Goal: Check status: Check status

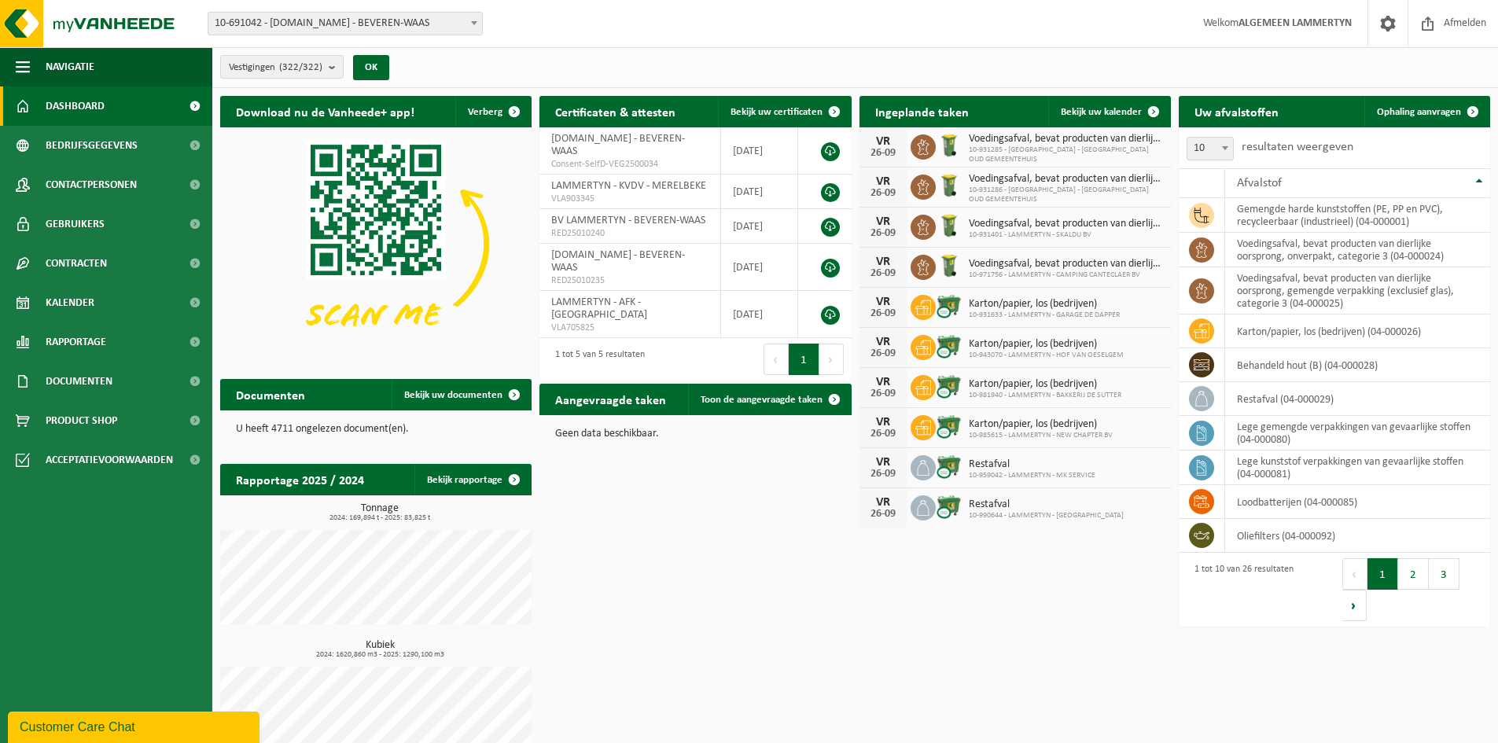
click at [377, 13] on span "10-691042 - [DOMAIN_NAME] - BEVEREN-WAAS" at bounding box center [345, 24] width 275 height 24
type input "b-a"
select select "156568"
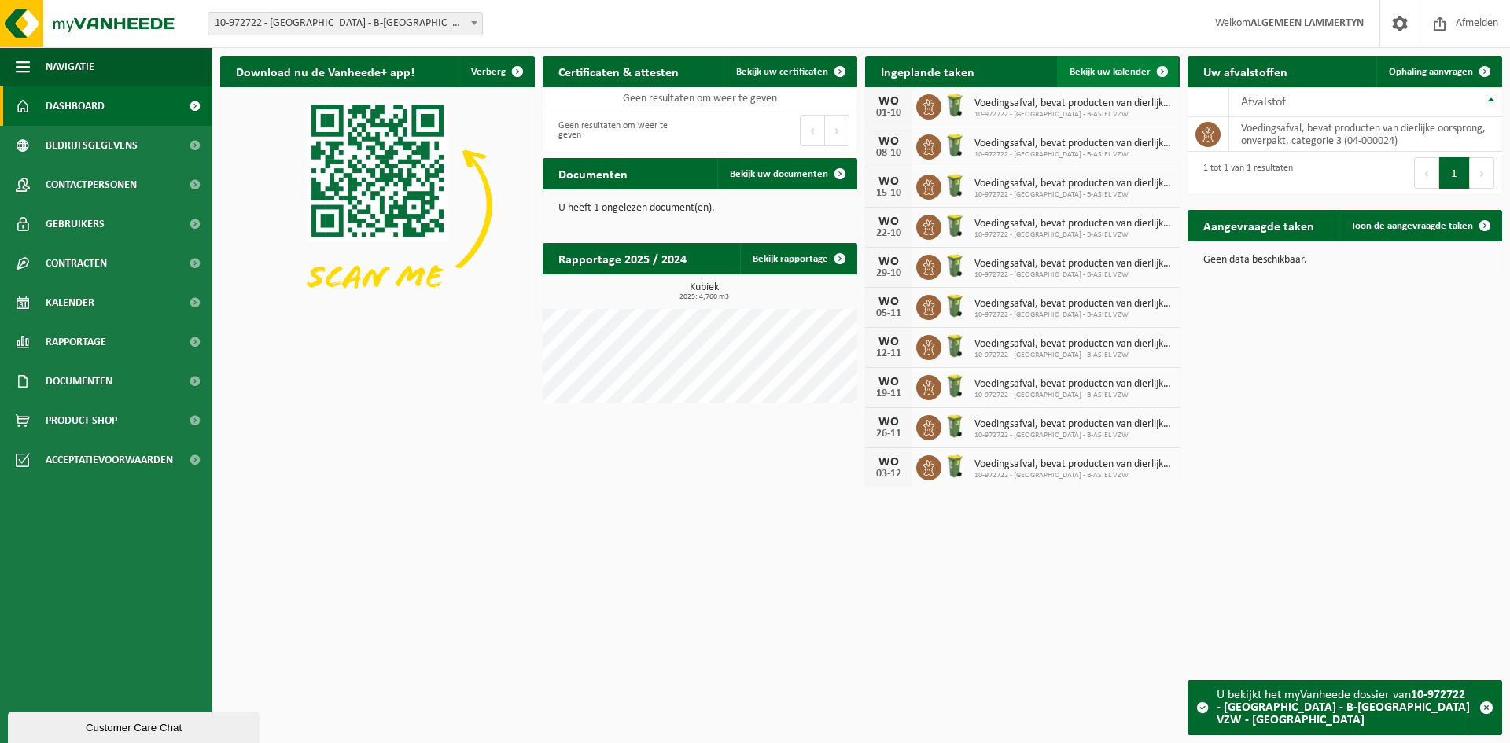
click at [1114, 67] on span "Bekijk uw kalender" at bounding box center [1109, 72] width 81 height 10
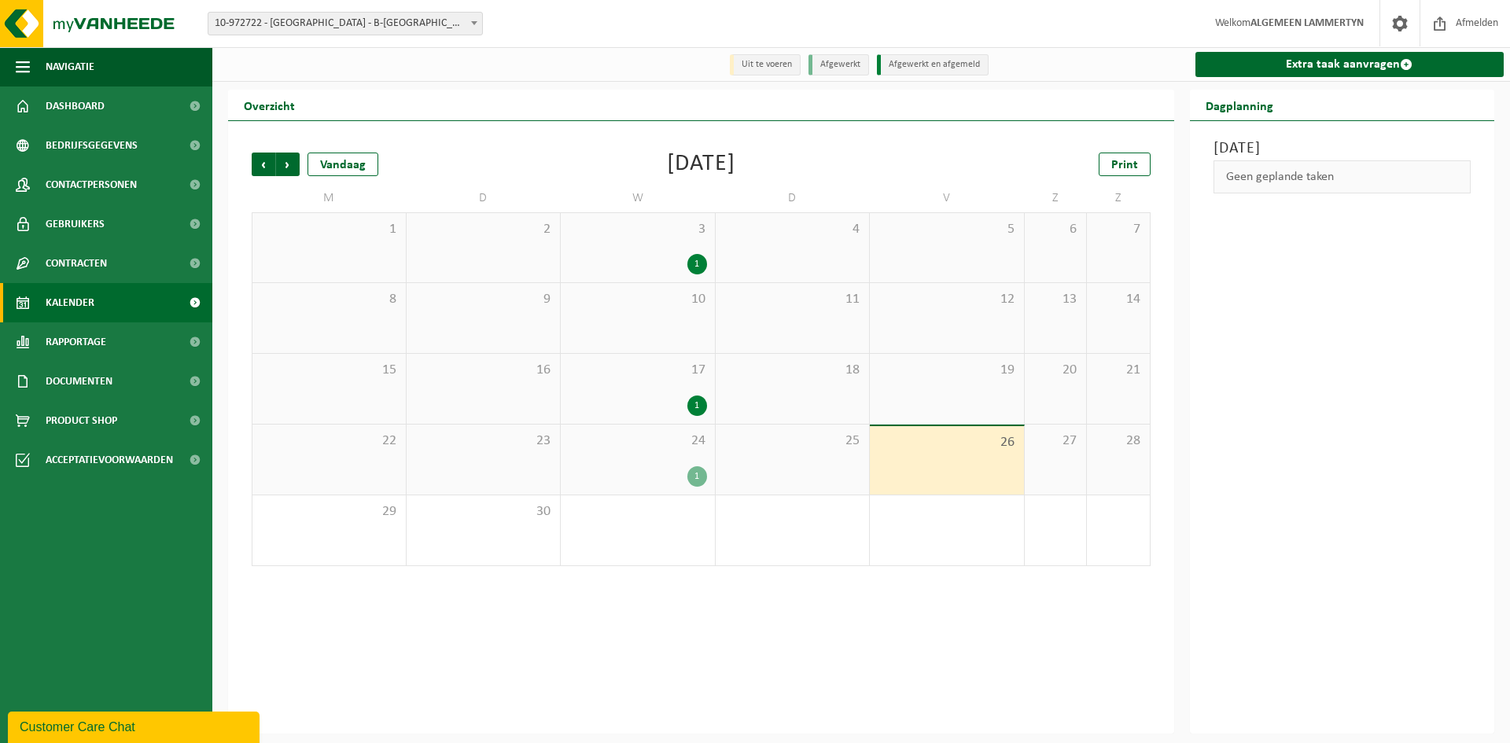
click at [683, 470] on div "1" at bounding box center [637, 476] width 138 height 20
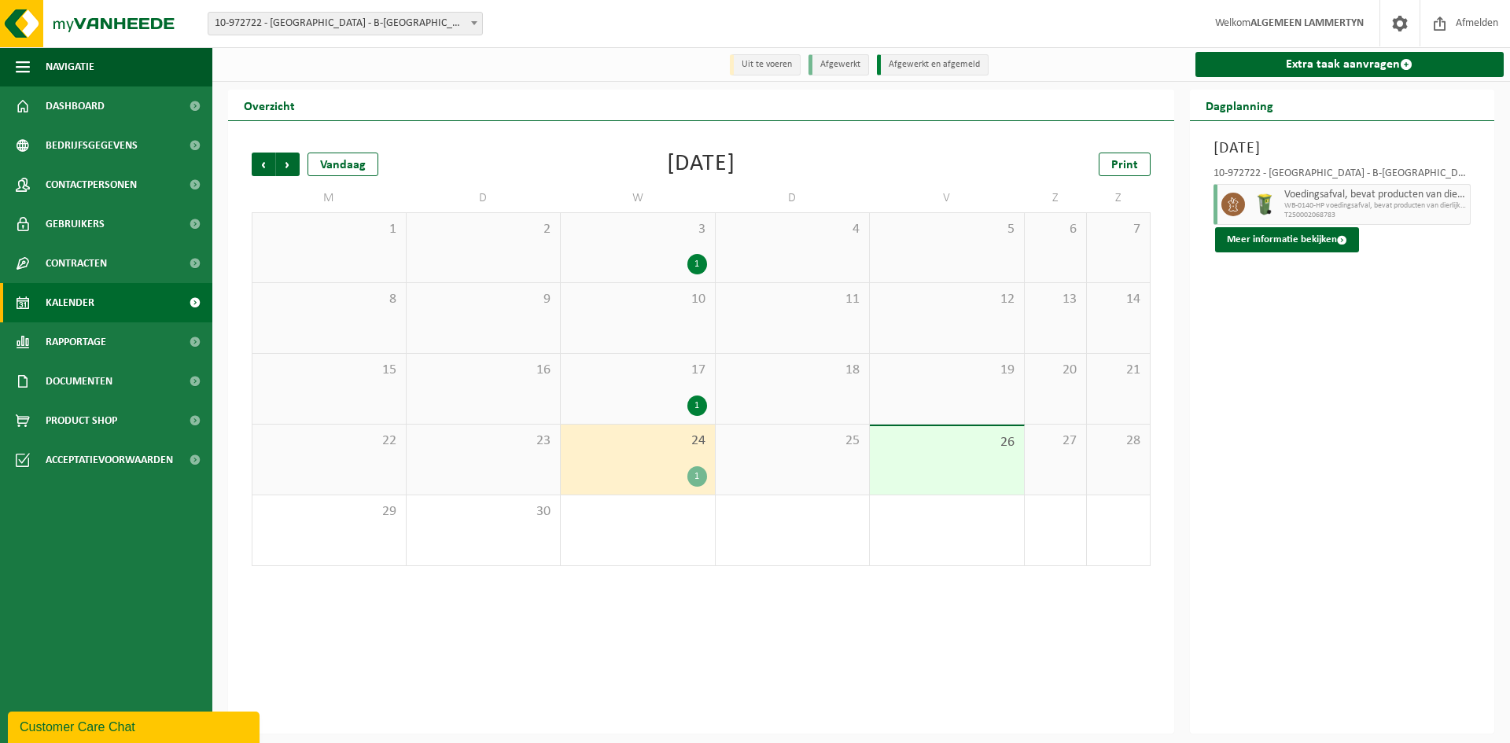
click at [688, 471] on div "1" at bounding box center [697, 476] width 20 height 20
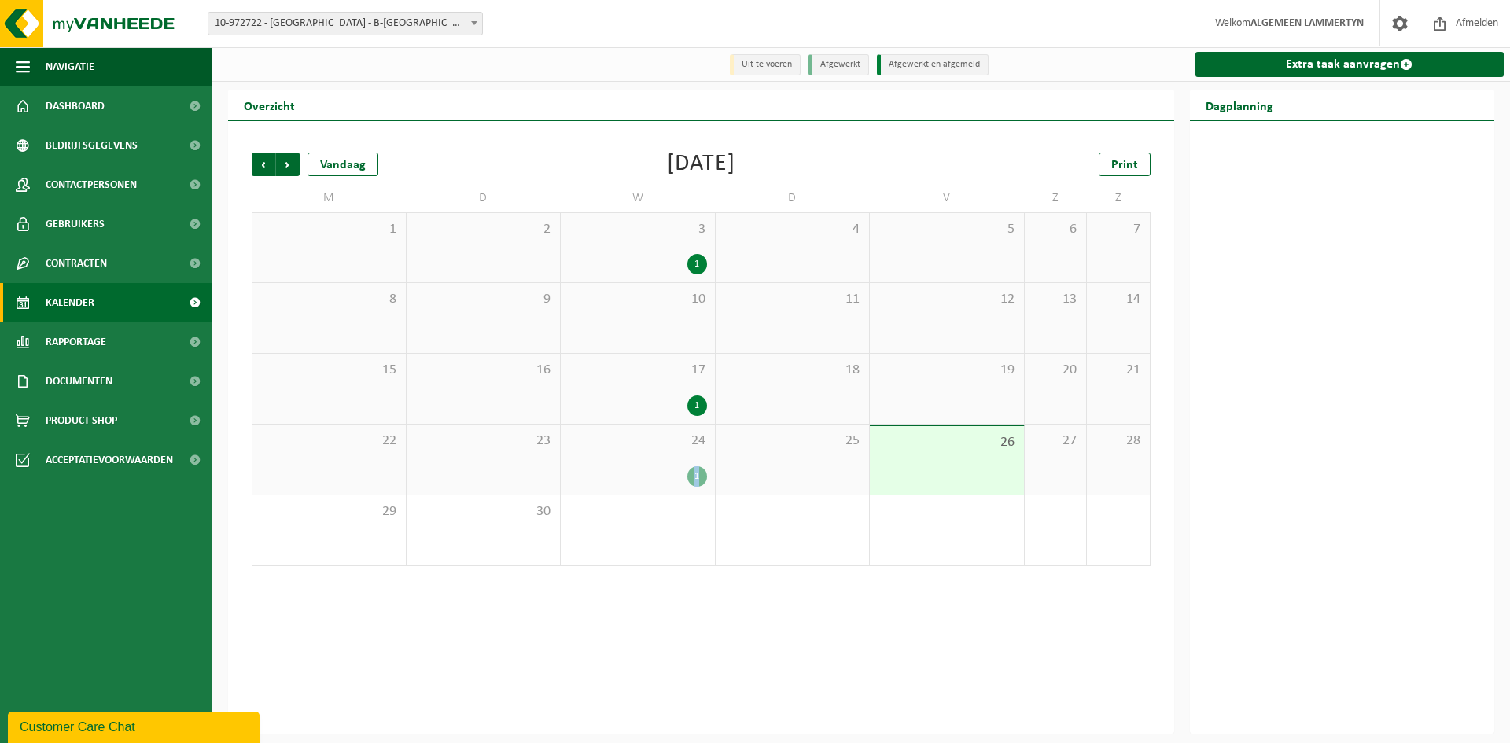
click at [688, 471] on div "1" at bounding box center [697, 476] width 20 height 20
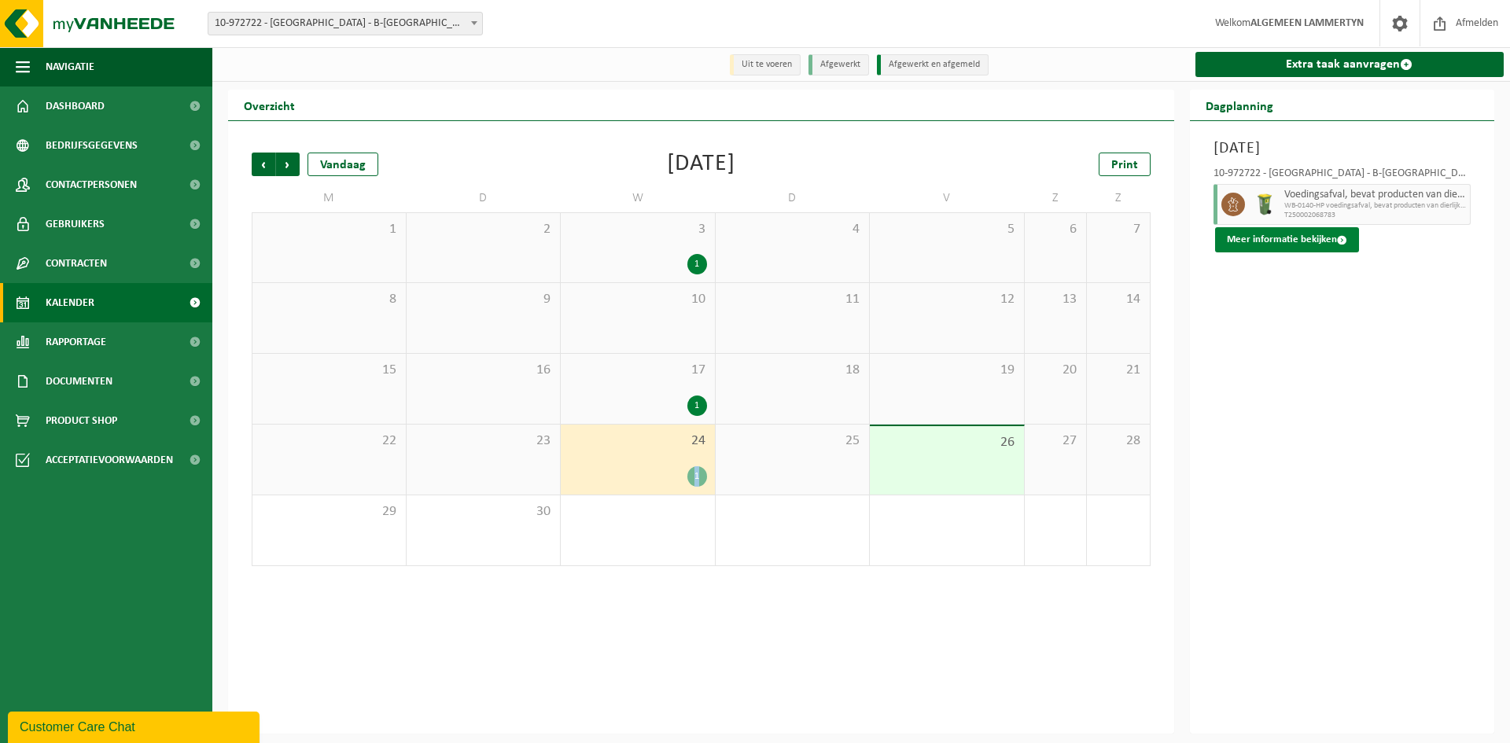
click at [1278, 240] on button "Meer informatie bekijken" at bounding box center [1287, 239] width 144 height 25
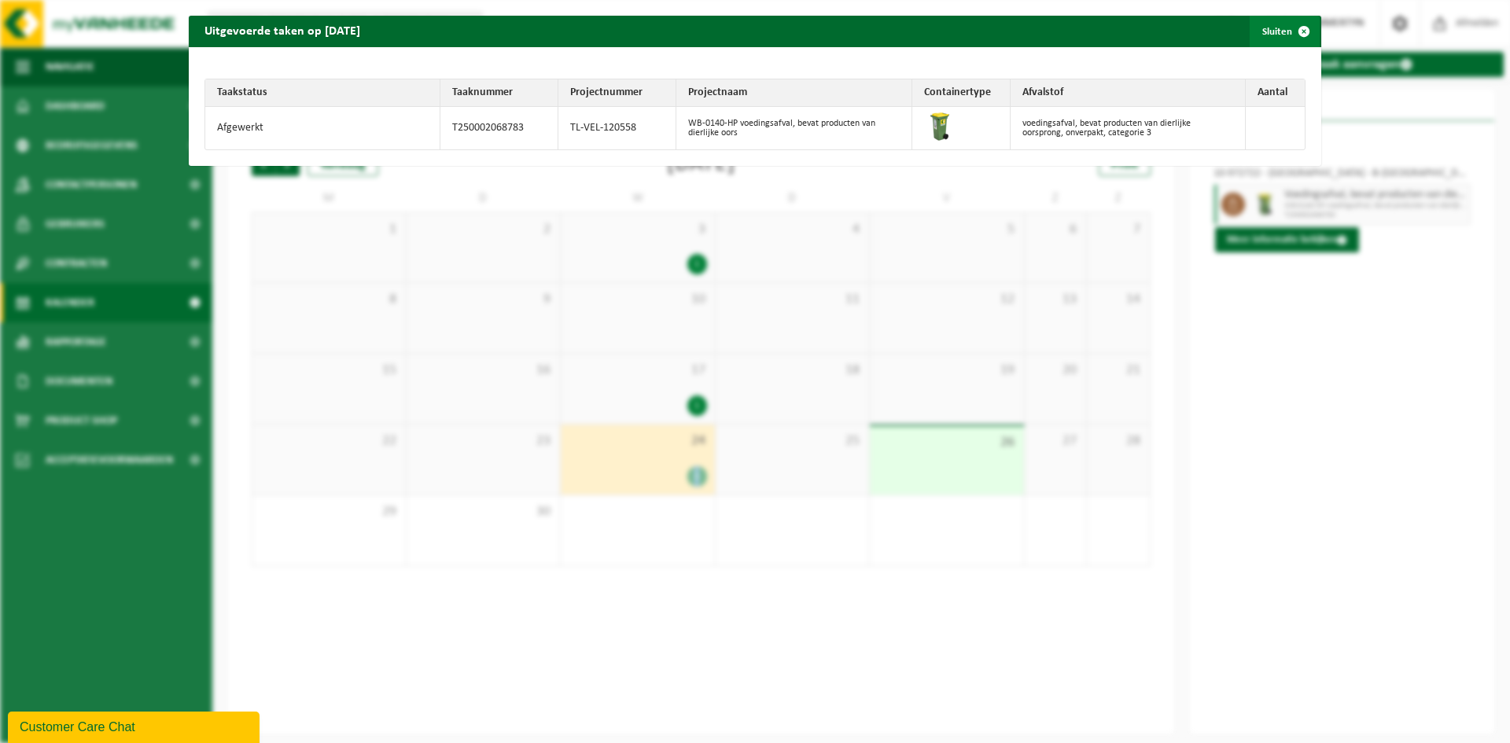
click at [1288, 40] on span "button" at bounding box center [1303, 31] width 31 height 31
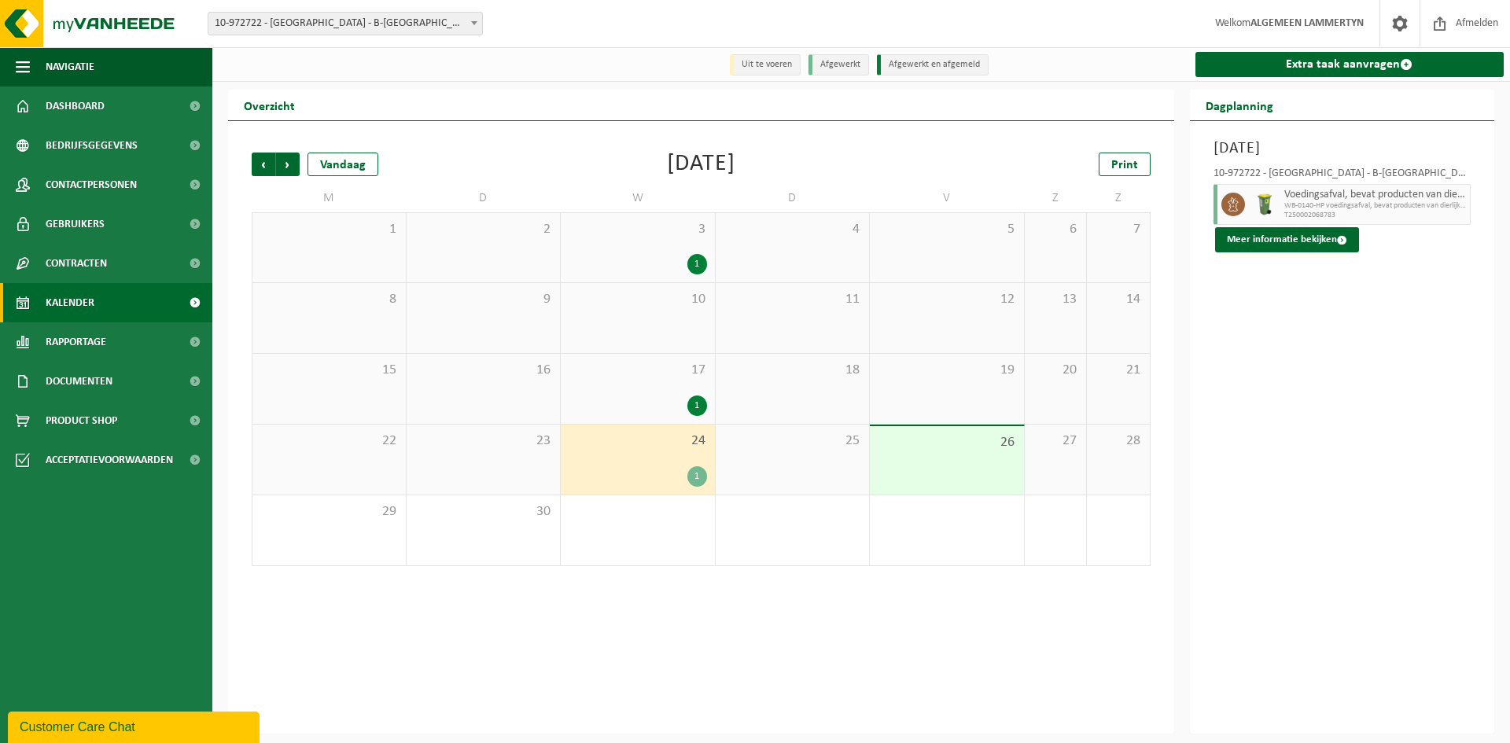
click at [778, 594] on div "Vorige Volgende Vandaag [DATE] Print M D W D V Z Z 1 2 3 1 4 5 6 7 8 9 10 11 12…" at bounding box center [701, 427] width 946 height 612
click at [669, 467] on div "1" at bounding box center [637, 476] width 138 height 20
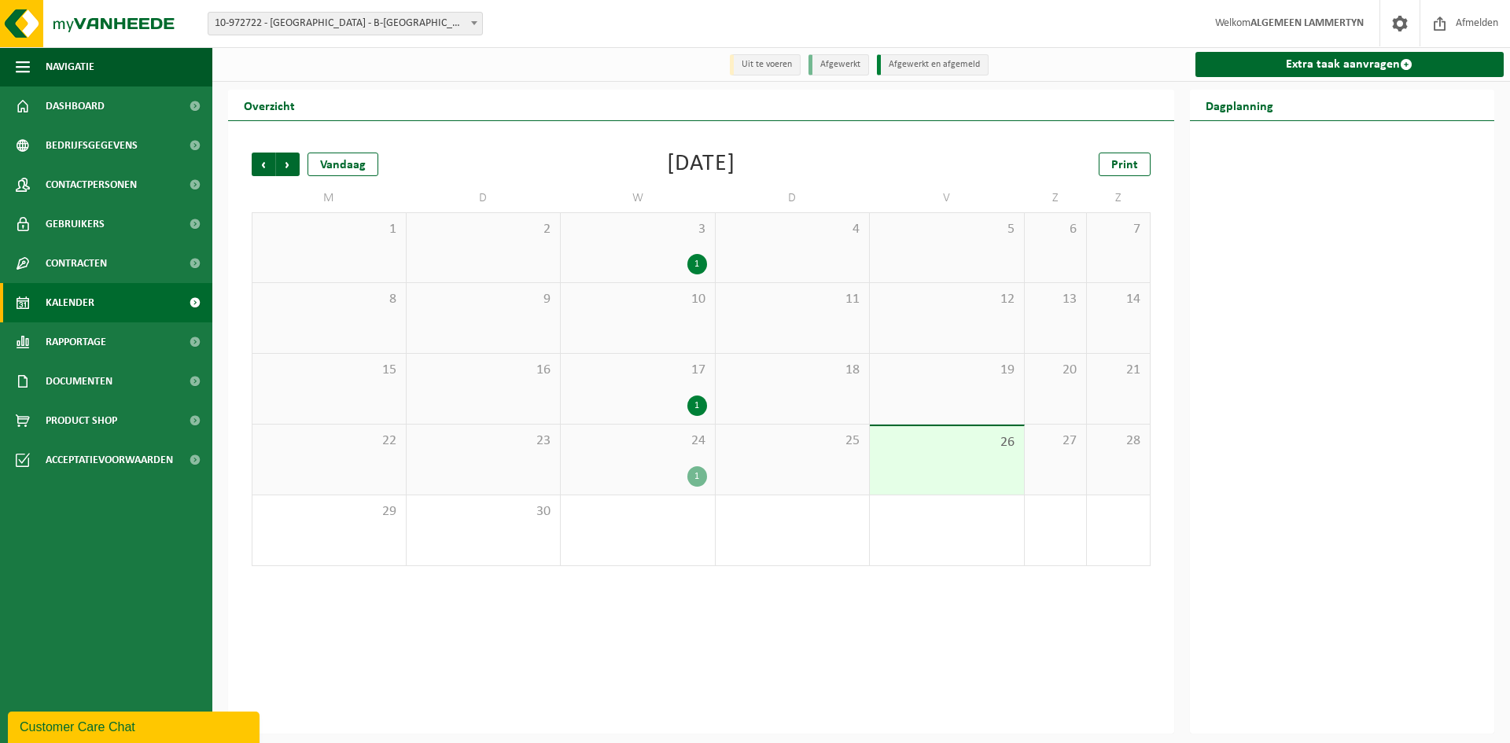
click at [669, 467] on div "1" at bounding box center [637, 476] width 138 height 20
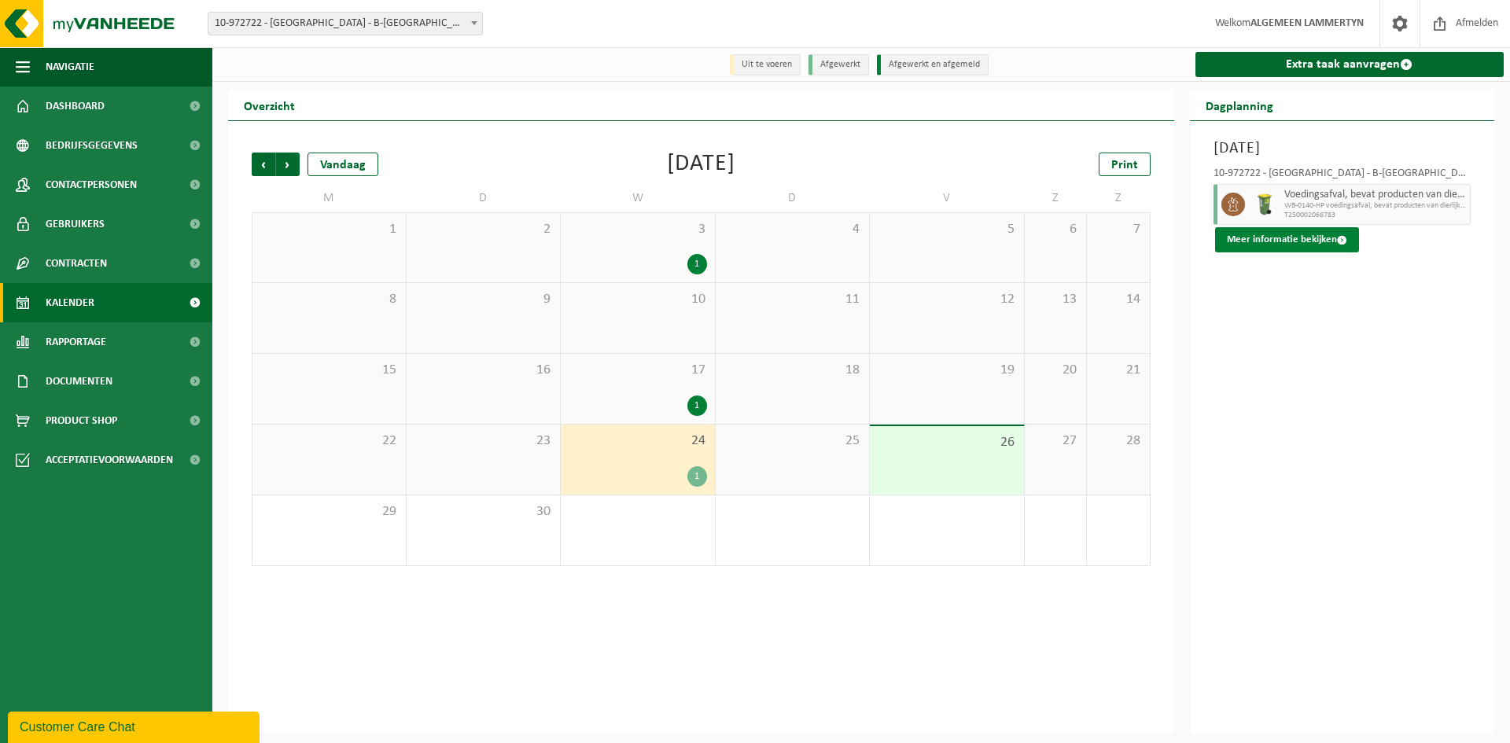
click at [1304, 244] on button "Meer informatie bekijken" at bounding box center [1287, 239] width 144 height 25
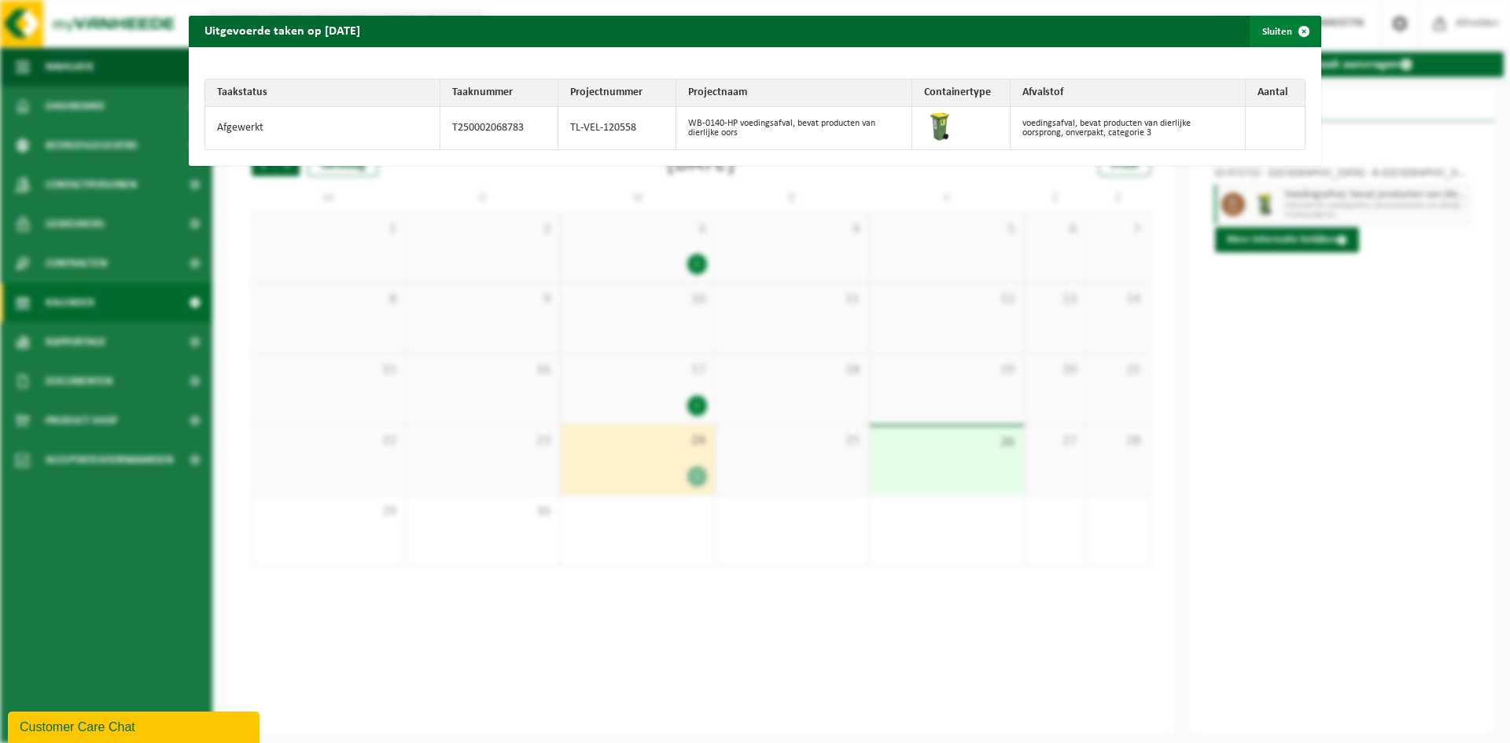
click at [1273, 34] on button "Sluiten" at bounding box center [1284, 31] width 70 height 31
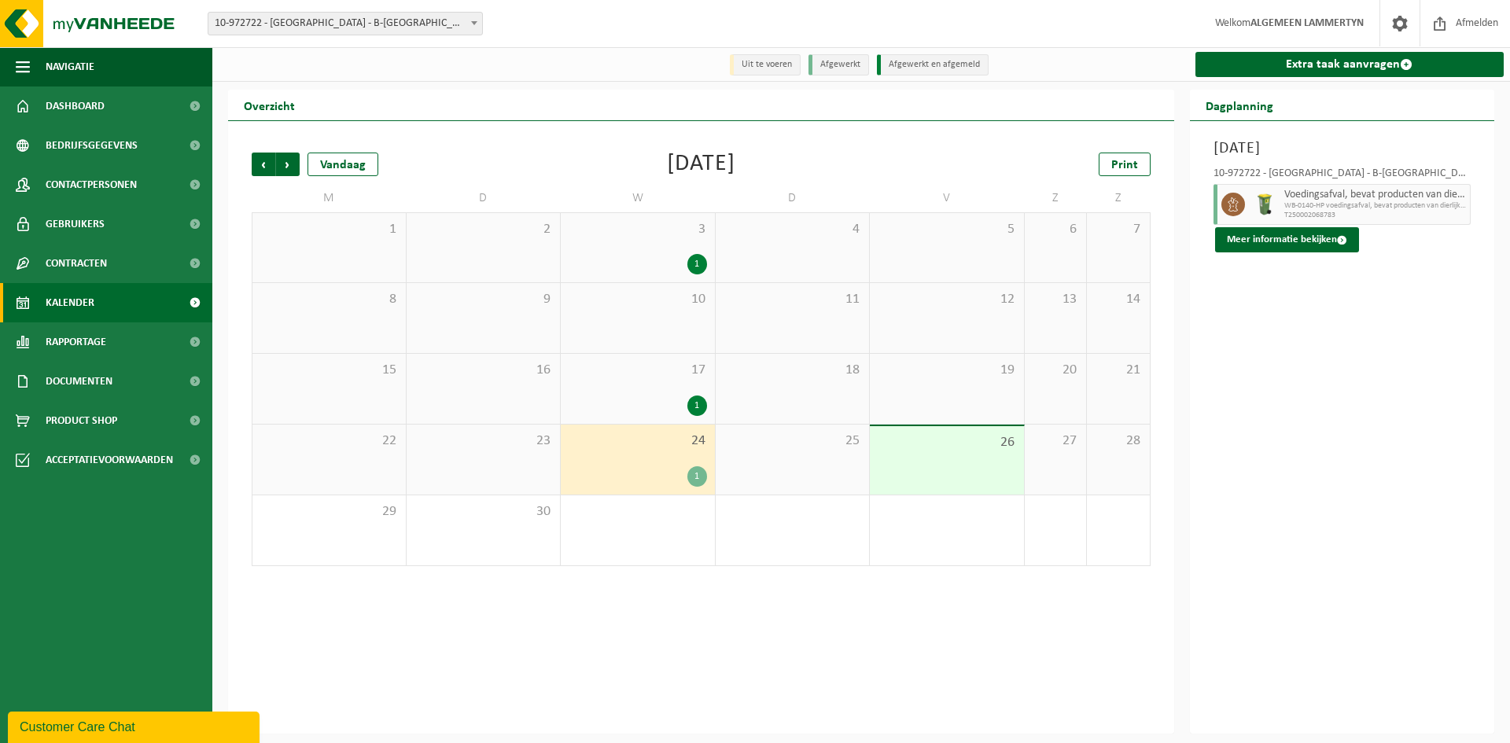
click at [666, 459] on div "24 1" at bounding box center [638, 460] width 154 height 70
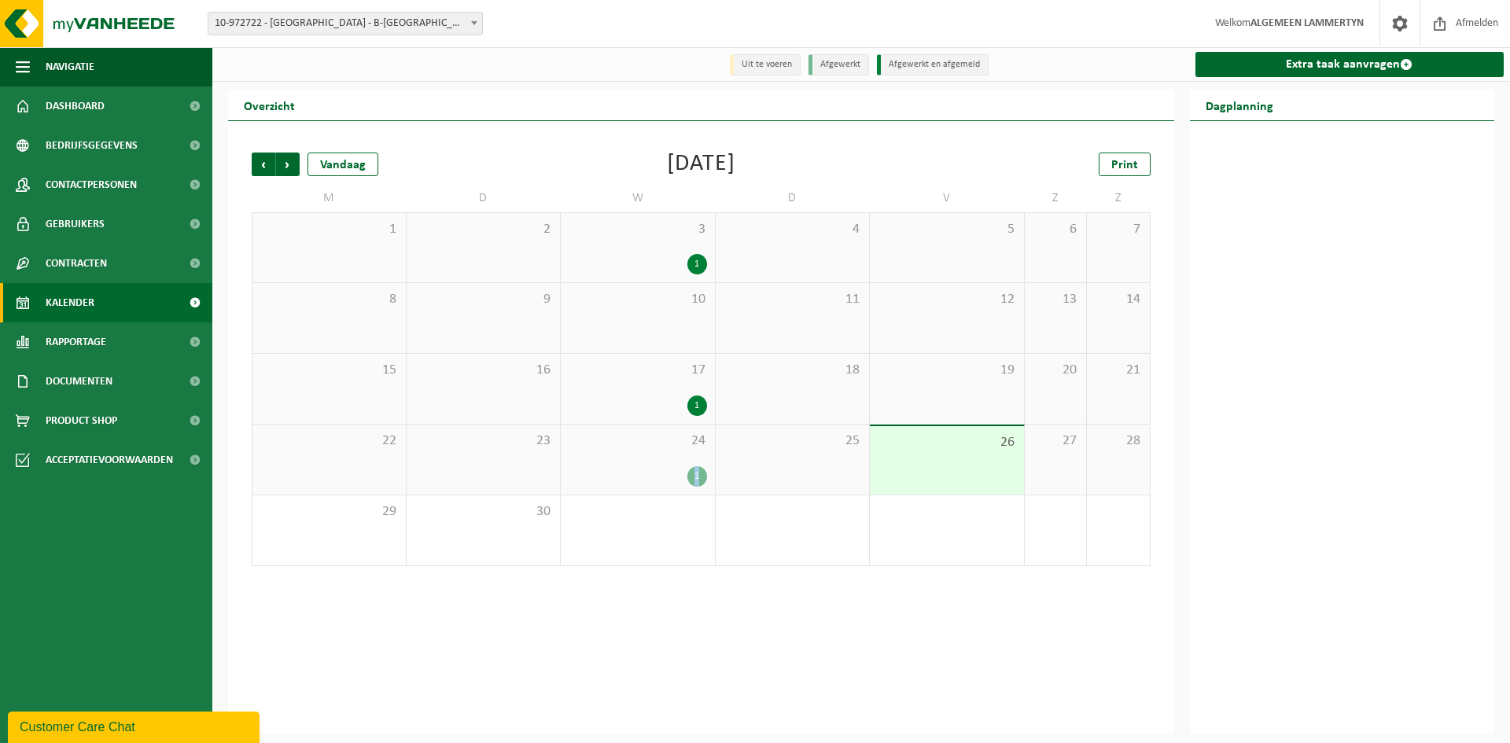
click at [666, 459] on div "24 1" at bounding box center [638, 460] width 154 height 70
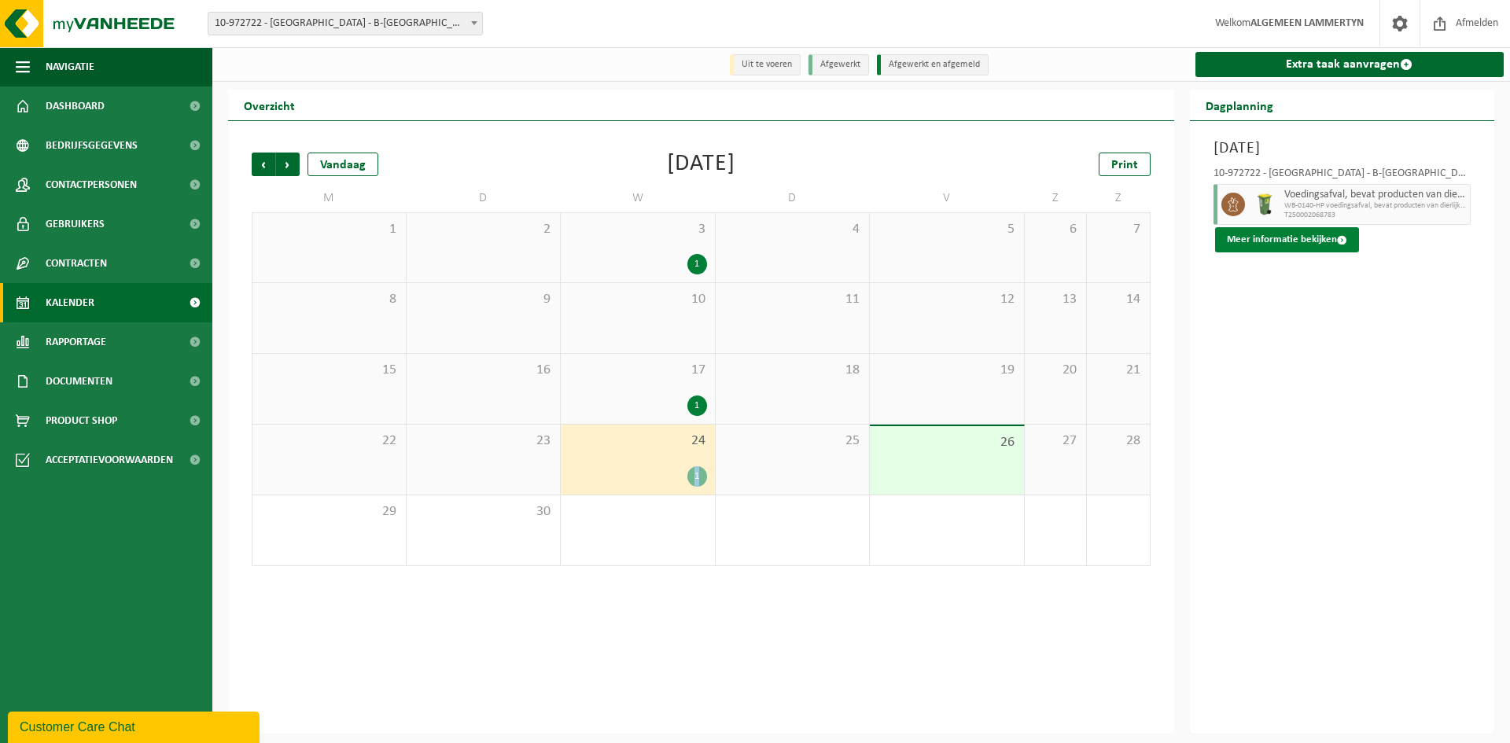
click at [1267, 238] on button "Meer informatie bekijken" at bounding box center [1287, 239] width 144 height 25
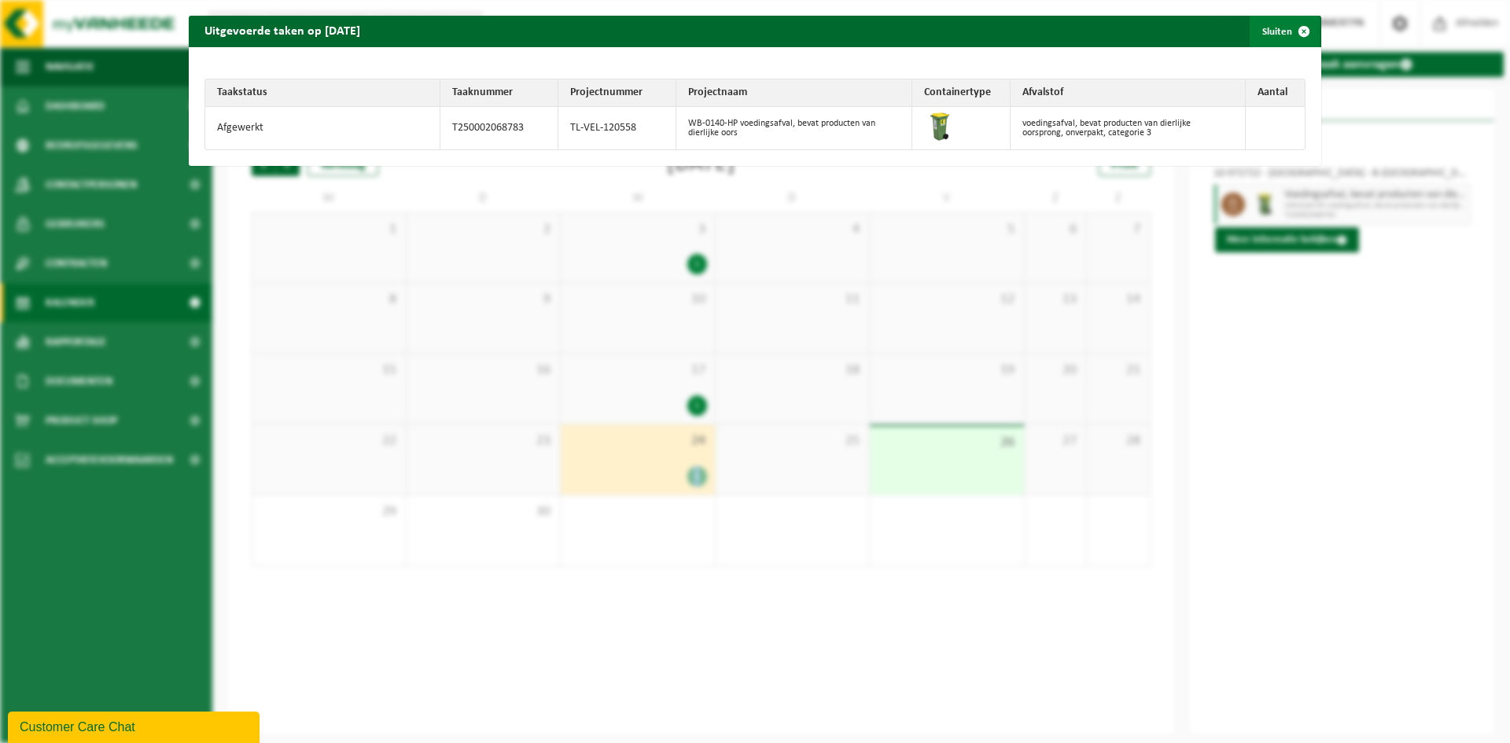
click at [1294, 32] on span "button" at bounding box center [1303, 31] width 31 height 31
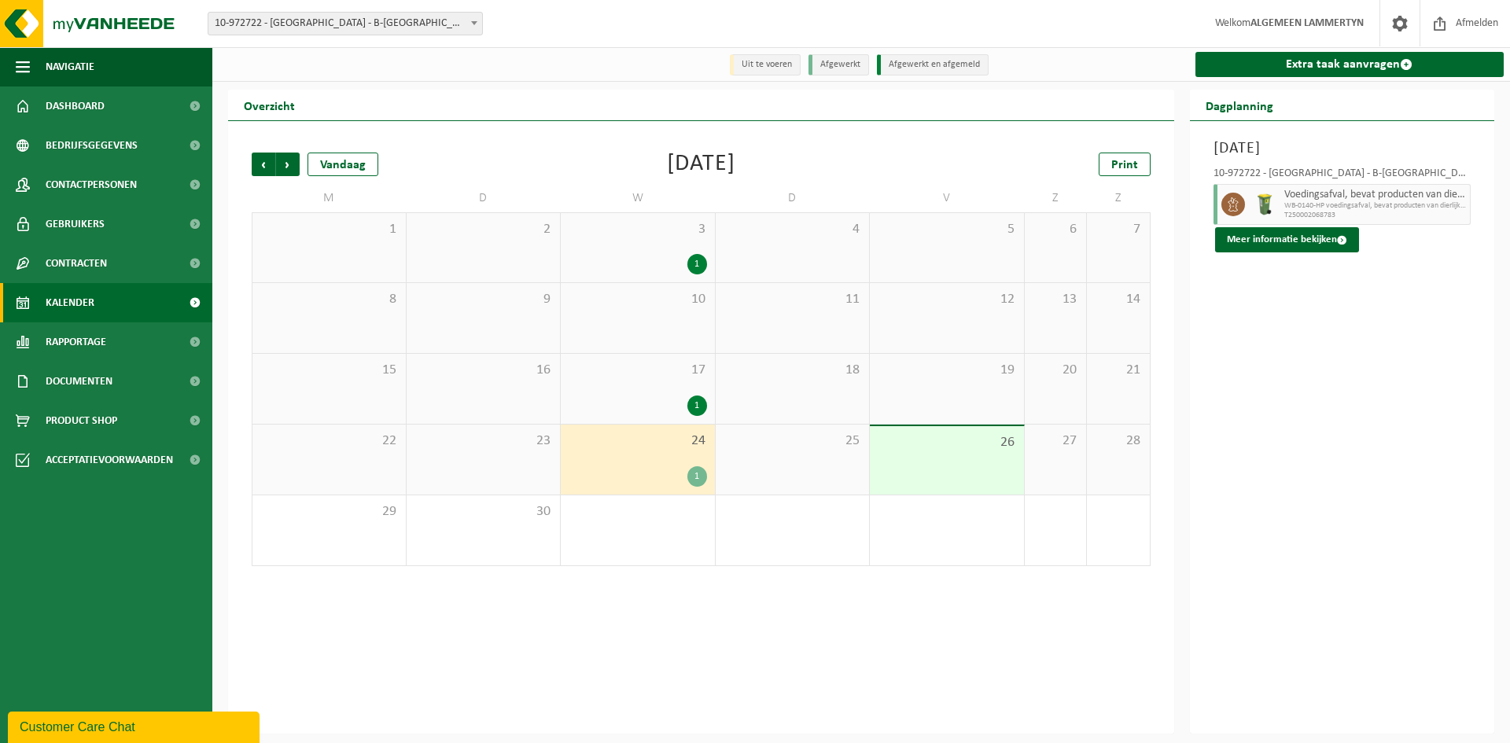
click at [623, 617] on div "Vorige Volgende Vandaag September 2025 Print M D W D V Z Z 1 2 3 1 4 5 6 7 8 9 …" at bounding box center [701, 427] width 946 height 612
click at [678, 468] on div "1" at bounding box center [637, 476] width 138 height 20
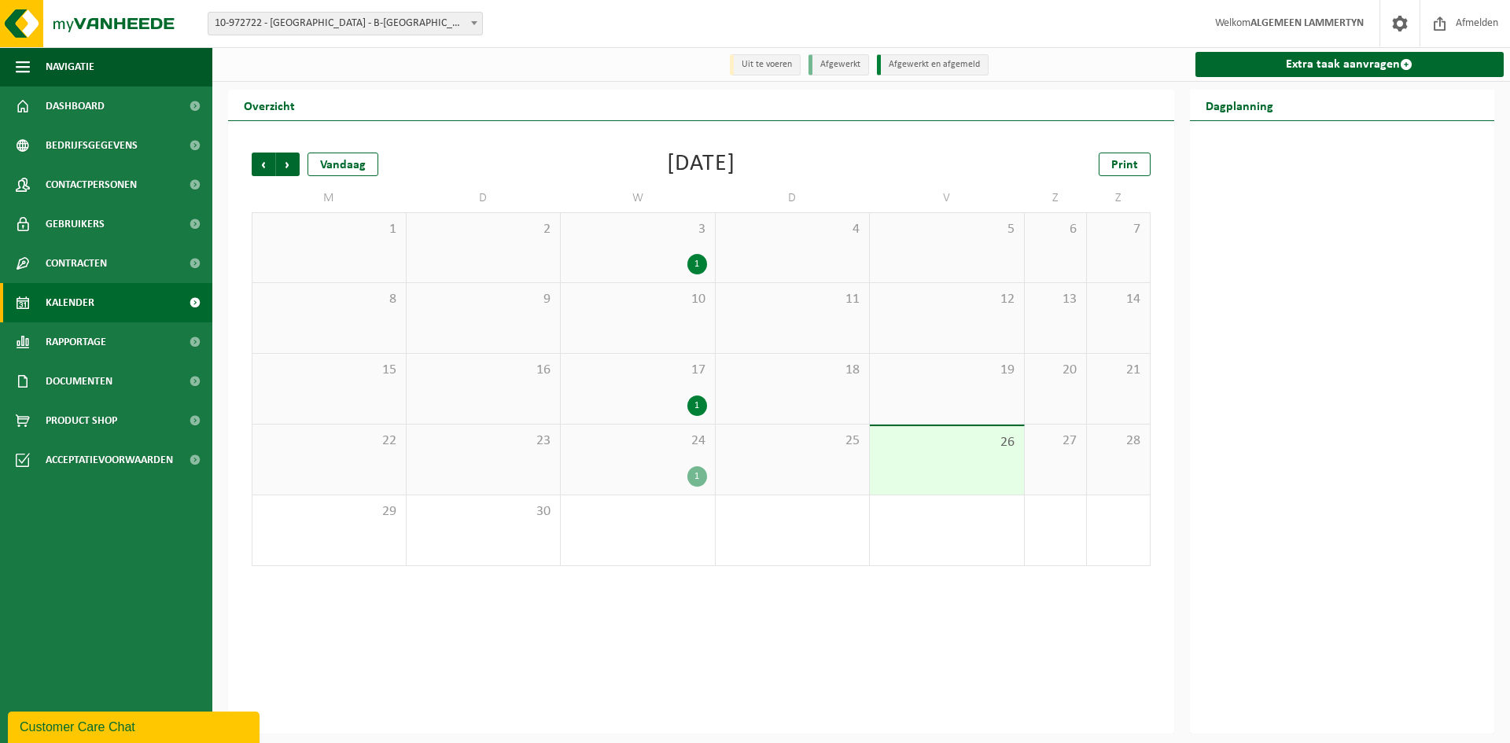
click at [690, 454] on div "24 1" at bounding box center [638, 460] width 154 height 70
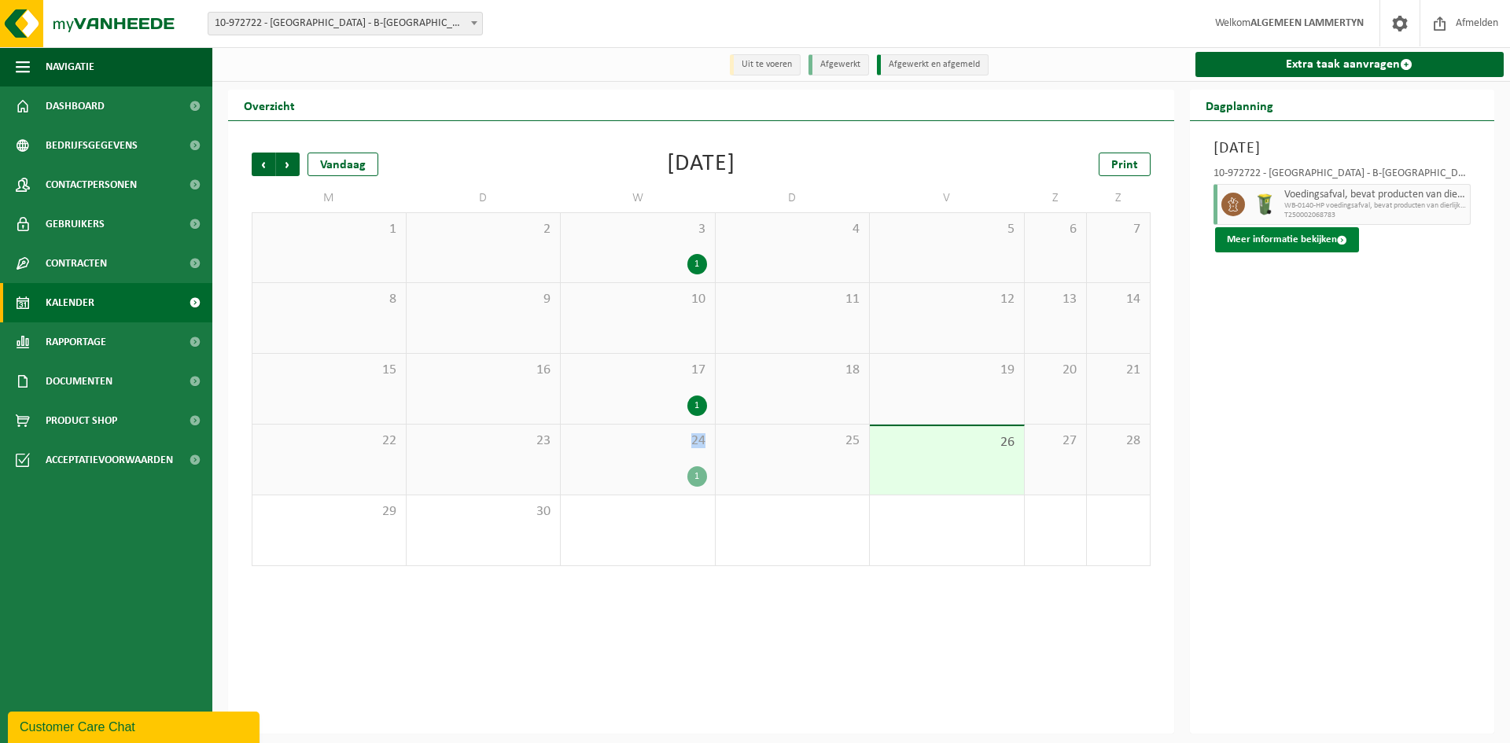
click at [1322, 242] on button "Meer informatie bekijken" at bounding box center [1287, 239] width 144 height 25
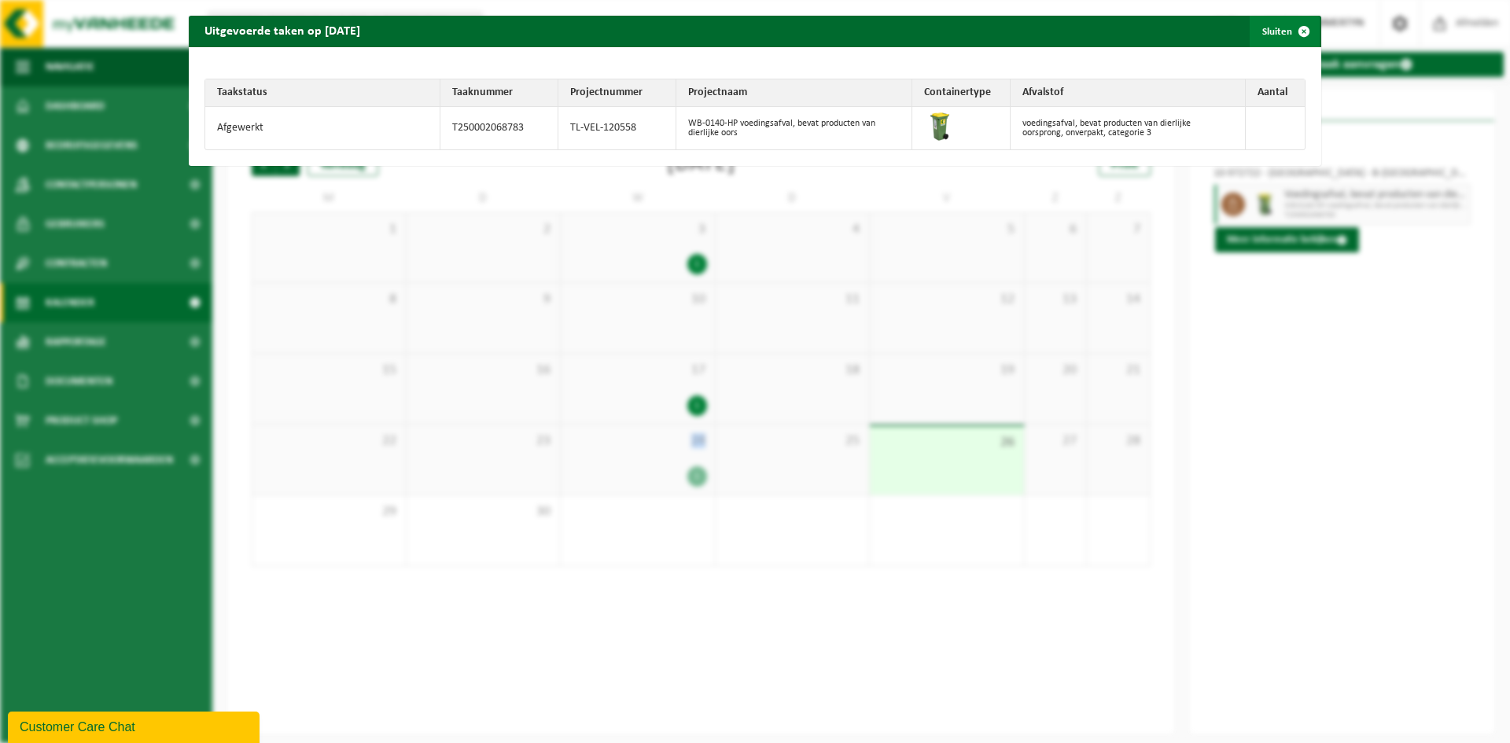
click at [1288, 35] on span "button" at bounding box center [1303, 31] width 31 height 31
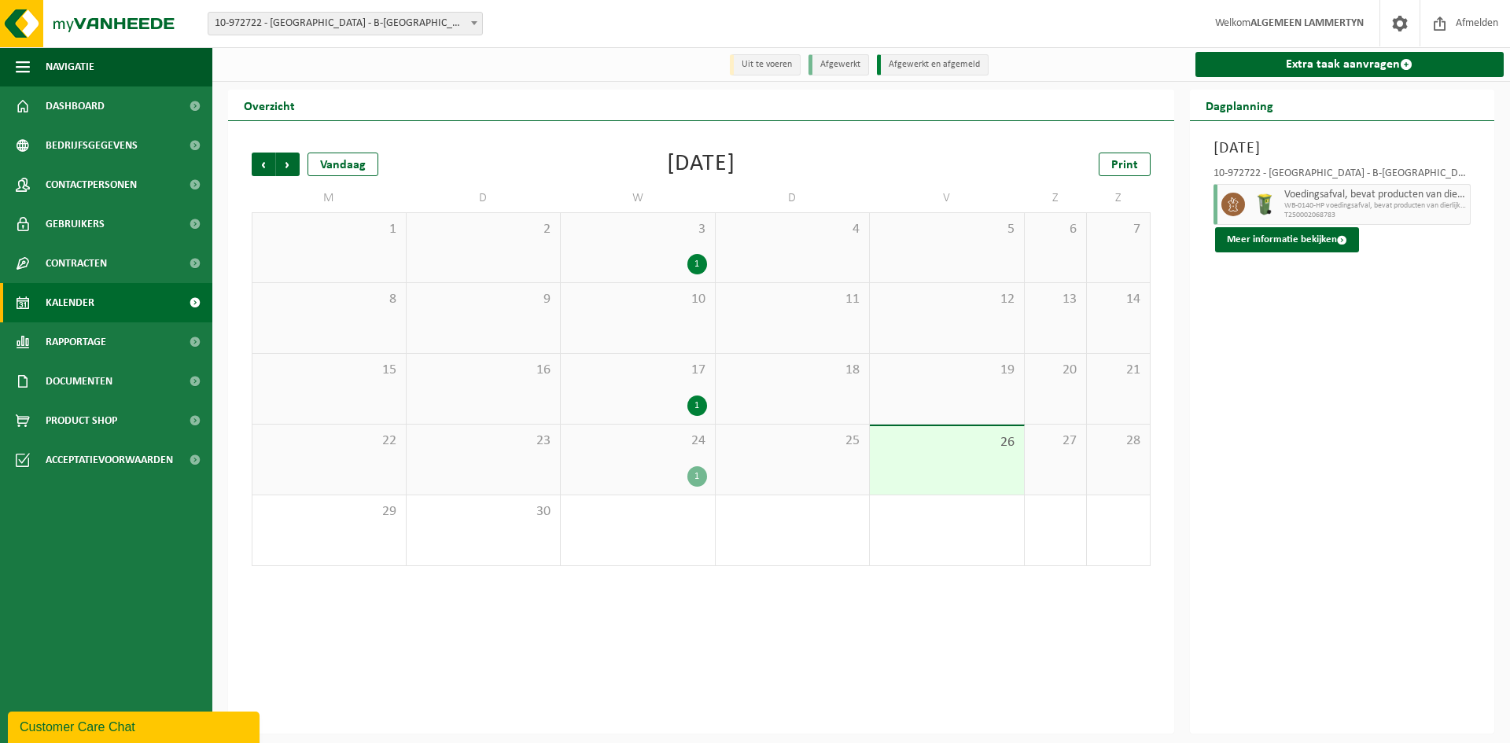
click at [1078, 595] on div "Vorige Volgende Vandaag September 2025 Print M D W D V Z Z 1 2 3 1 4 5 6 7 8 9 …" at bounding box center [701, 427] width 946 height 612
click at [1275, 515] on div "Woensdag 24 september 2025 10-972722 - LAMMERTYN - B-ASIEL VZW - MELSELE Voedin…" at bounding box center [1342, 427] width 305 height 612
click at [689, 483] on div "1" at bounding box center [697, 476] width 20 height 20
click at [686, 477] on div "1" at bounding box center [637, 476] width 138 height 20
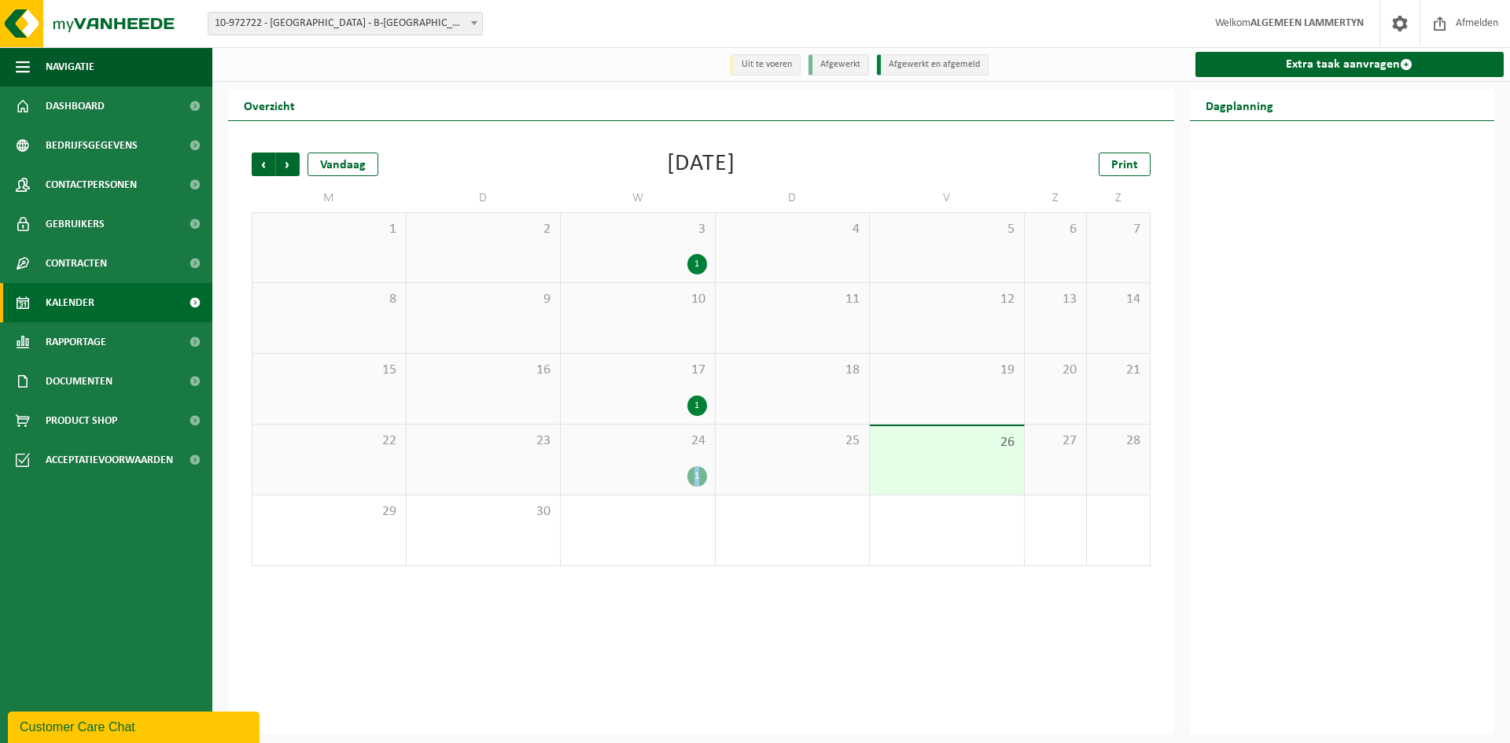
click at [686, 477] on div "1" at bounding box center [637, 476] width 138 height 20
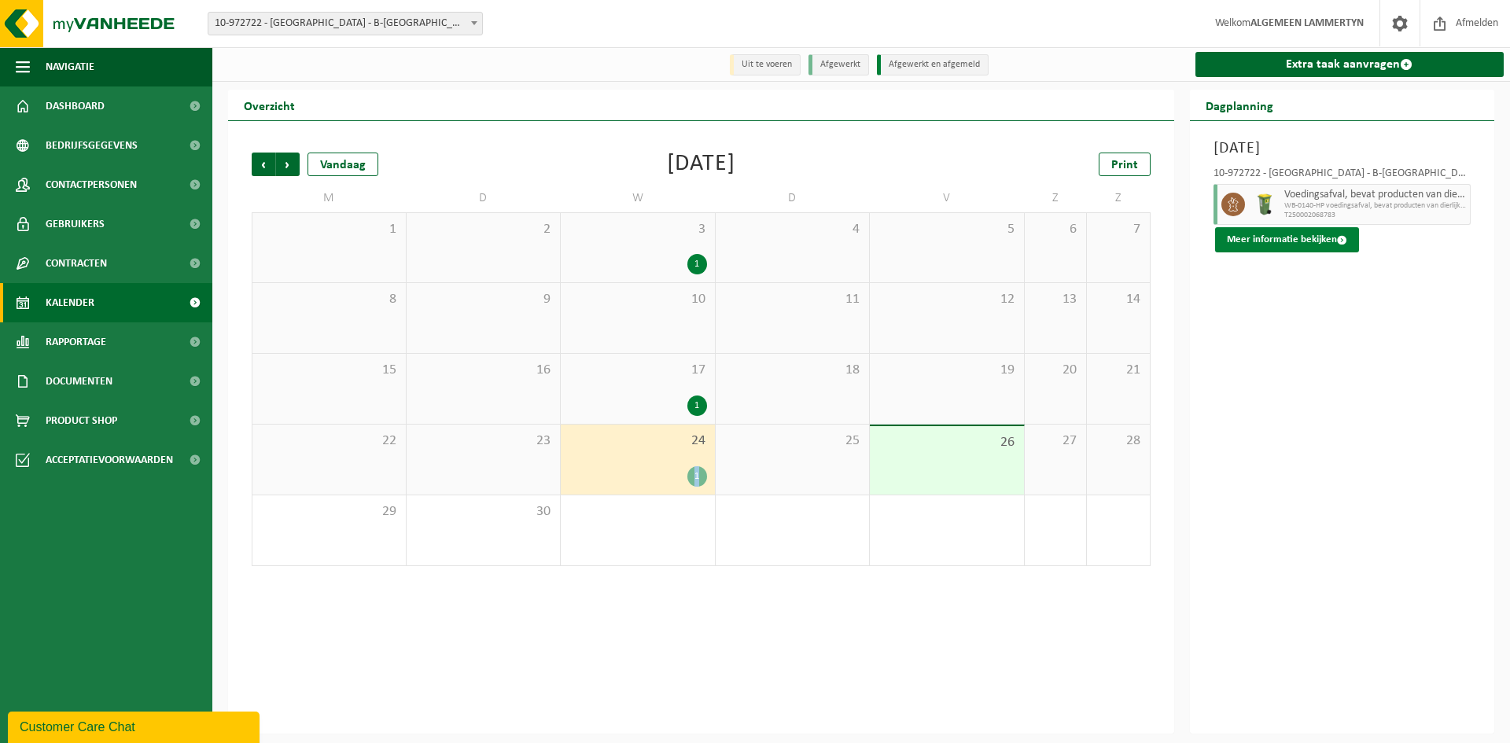
click at [1307, 234] on button "Meer informatie bekijken" at bounding box center [1287, 239] width 144 height 25
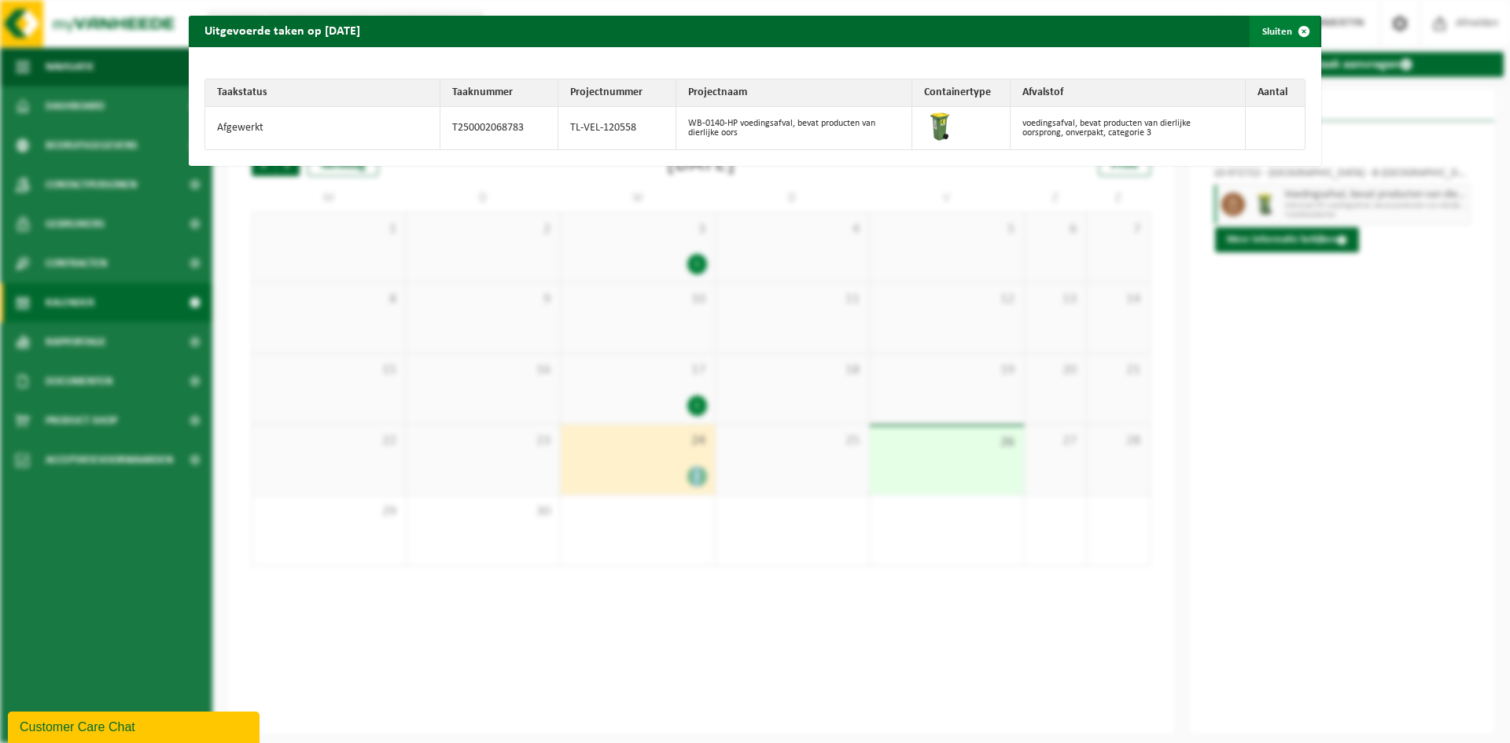
click at [1273, 39] on button "Sluiten" at bounding box center [1284, 31] width 70 height 31
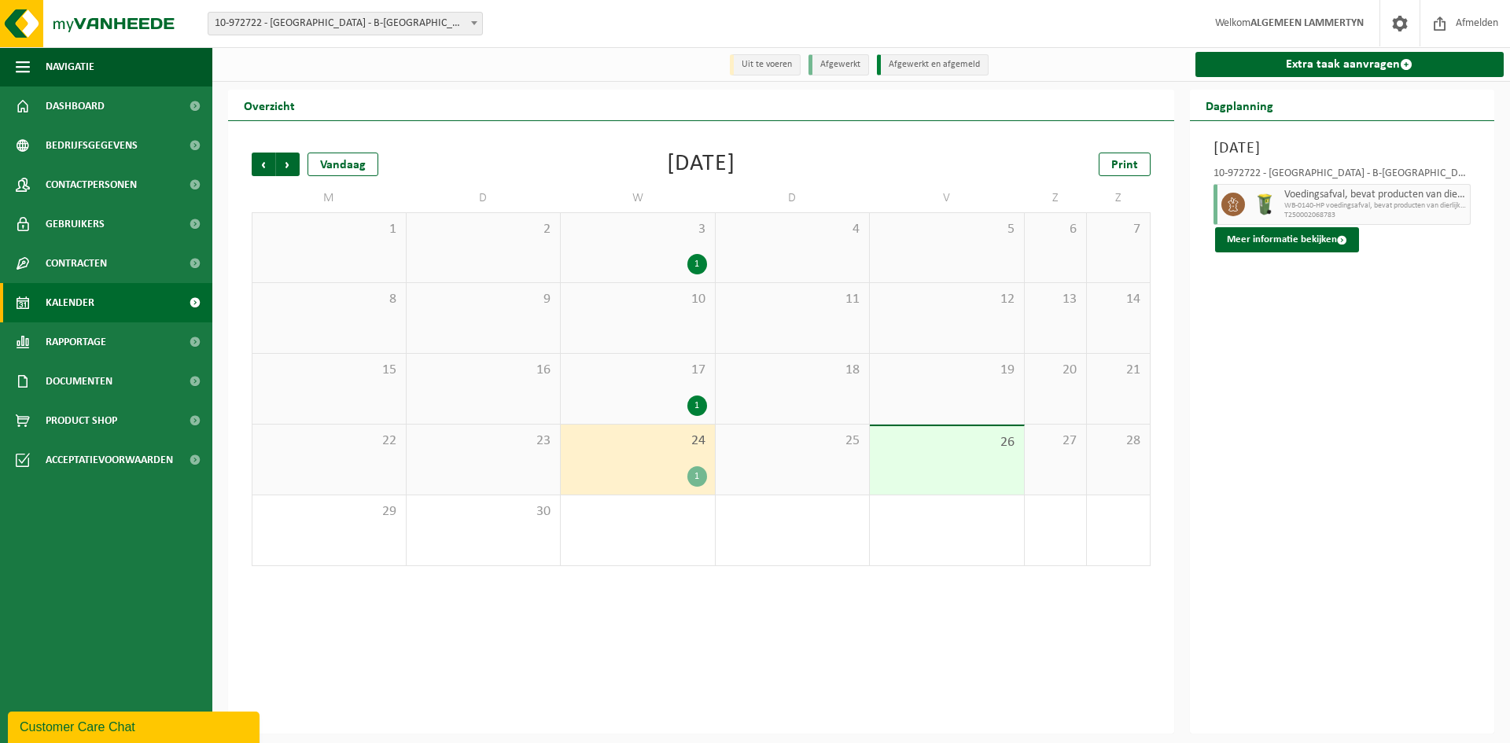
click at [1268, 498] on div "Woensdag 24 september 2025 10-972722 - LAMMERTYN - B-ASIEL VZW - MELSELE Voedin…" at bounding box center [1342, 427] width 305 height 612
click at [289, 171] on span "Volgende" at bounding box center [288, 165] width 24 height 24
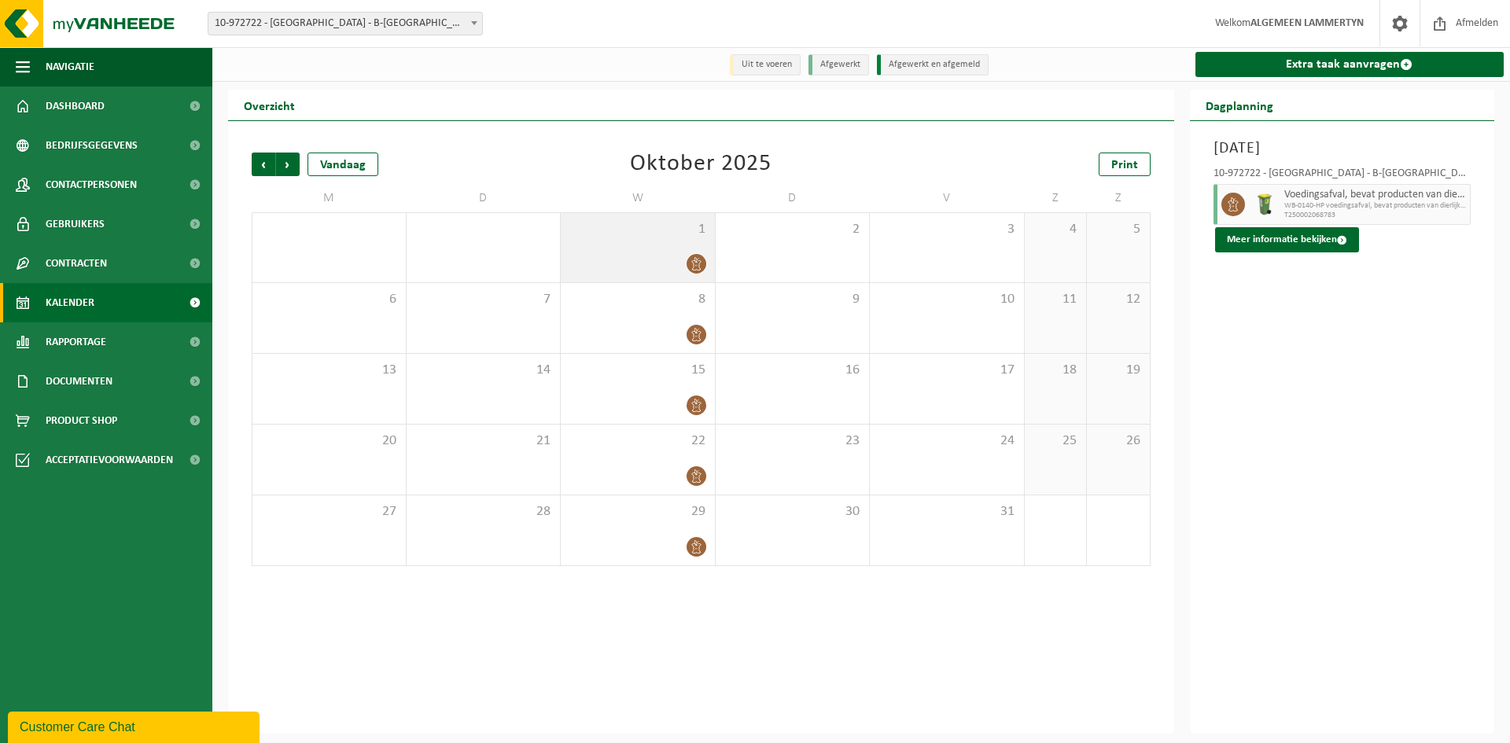
click at [668, 267] on div at bounding box center [637, 263] width 138 height 21
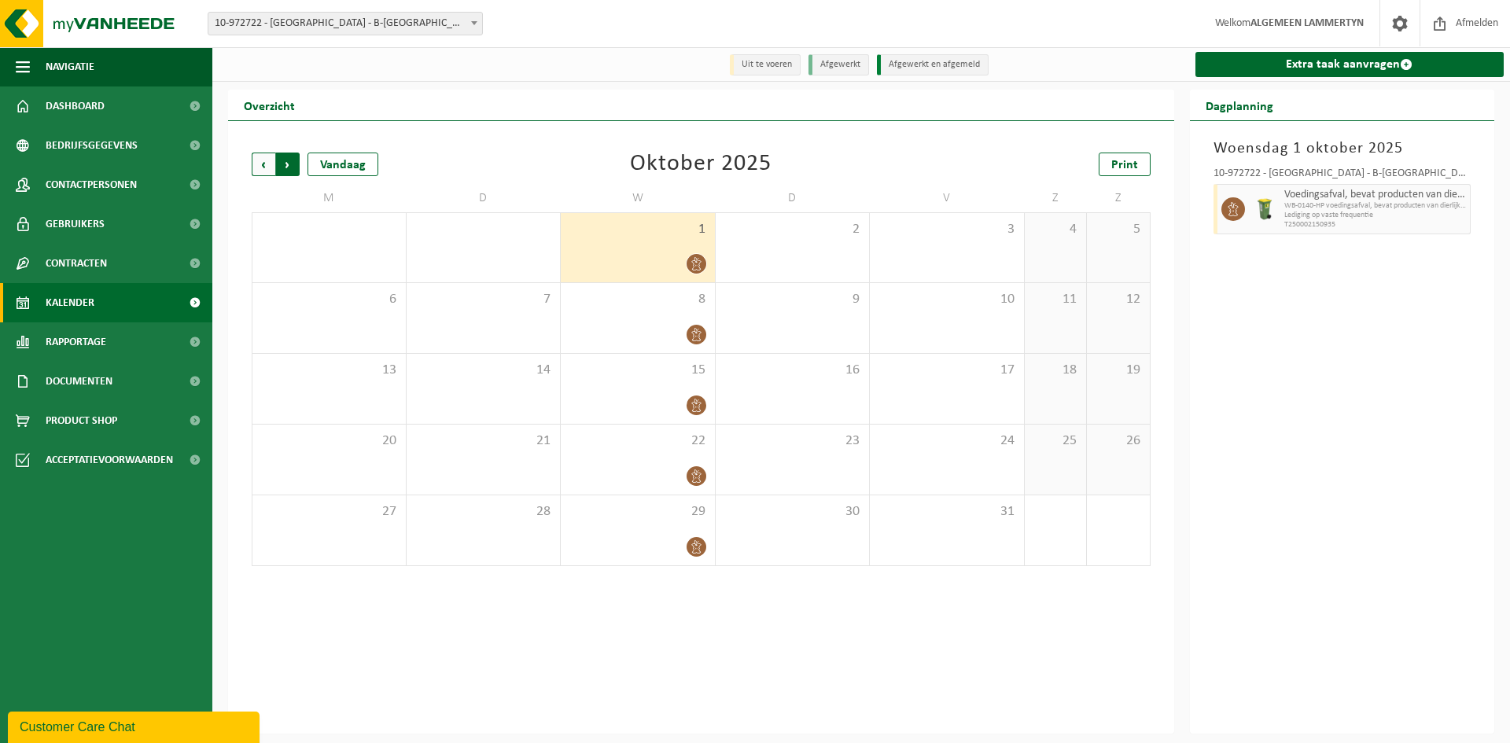
click at [262, 173] on span "Vorige" at bounding box center [264, 165] width 24 height 24
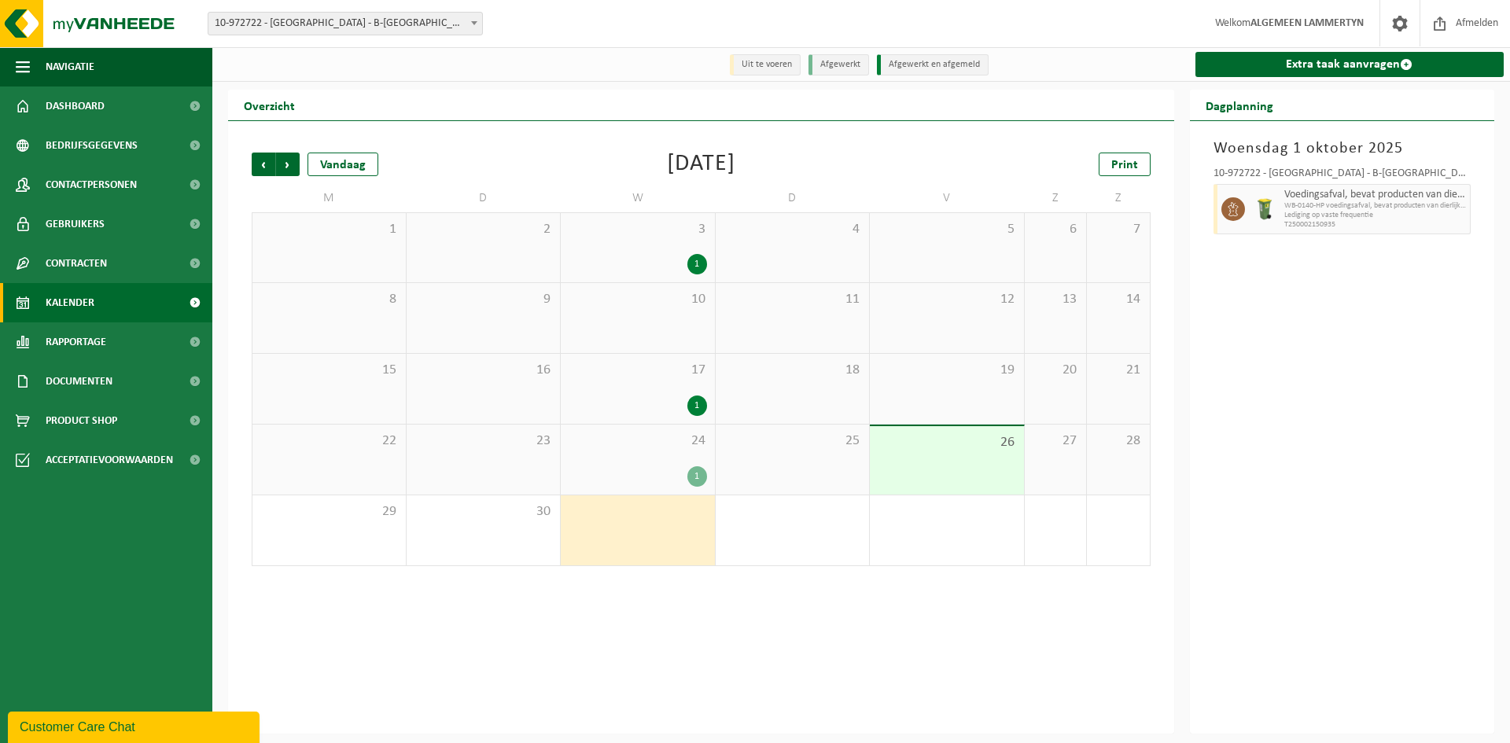
click at [730, 614] on div "Vorige Volgende Vandaag September 2025 Print M D W D V Z Z 1 2 3 1 4 5 6 7 8 9 …" at bounding box center [701, 427] width 946 height 612
click at [294, 171] on span "Volgende" at bounding box center [288, 165] width 24 height 24
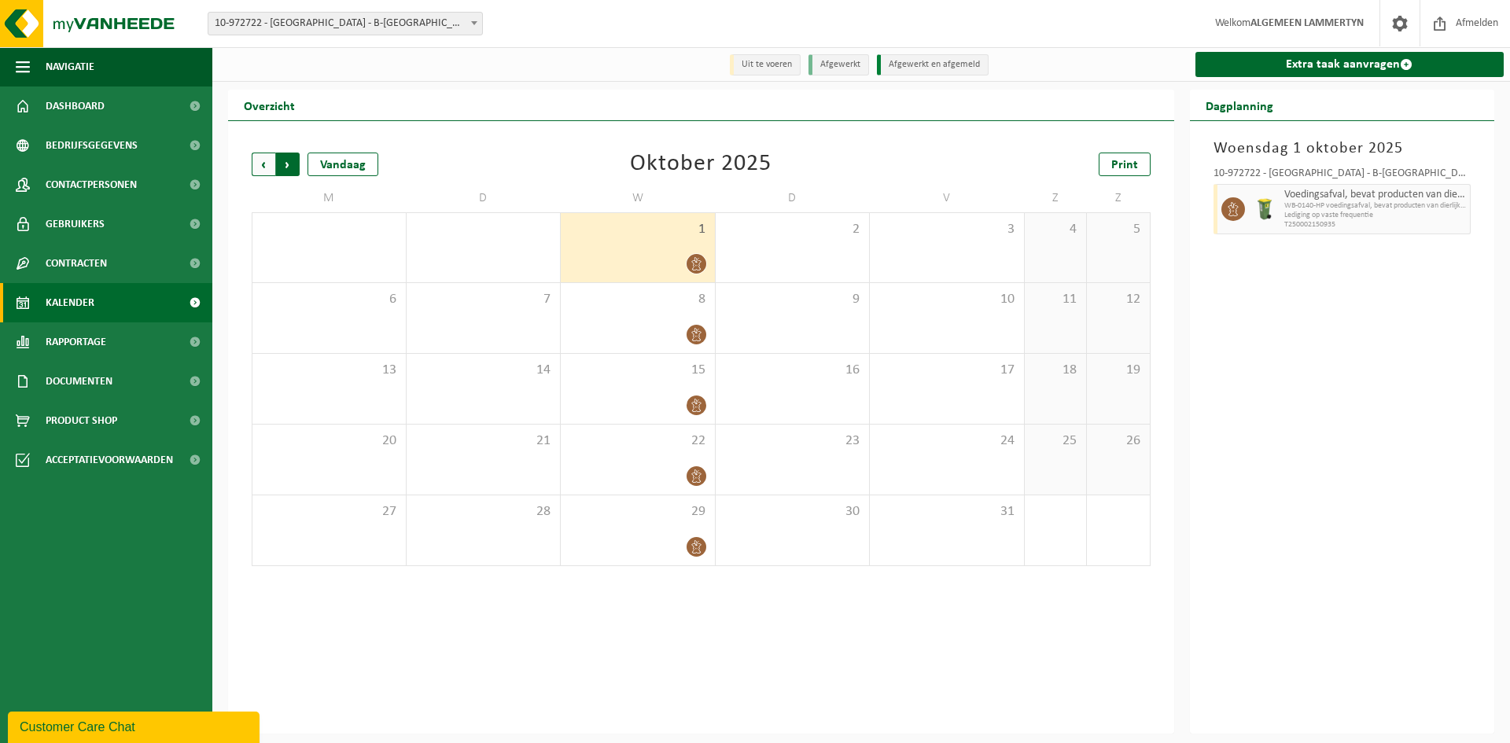
click at [266, 167] on span "Vorige" at bounding box center [264, 165] width 24 height 24
